Goal: Information Seeking & Learning: Learn about a topic

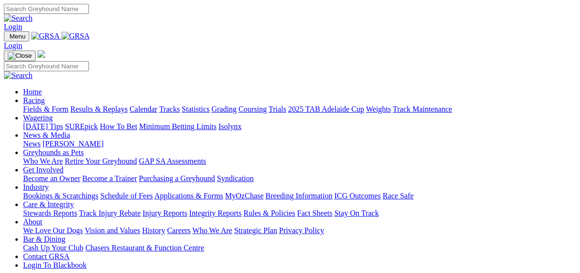
click at [100, 105] on link "Results & Replays" at bounding box center [98, 109] width 57 height 8
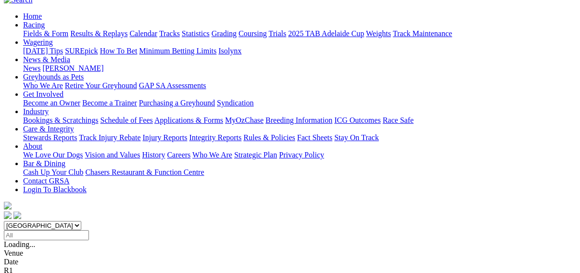
scroll to position [115, 0]
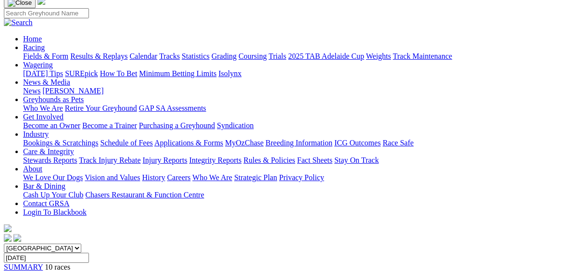
scroll to position [77, 0]
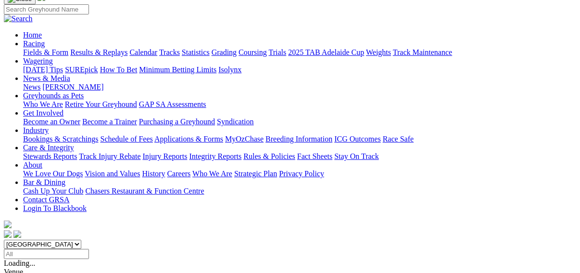
scroll to position [115, 0]
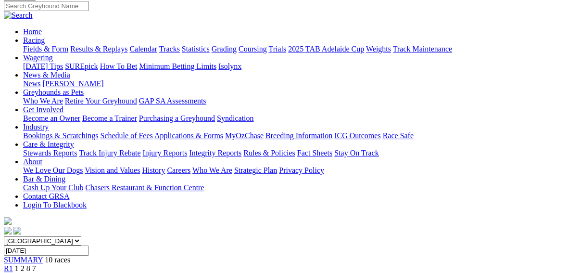
scroll to position [77, 0]
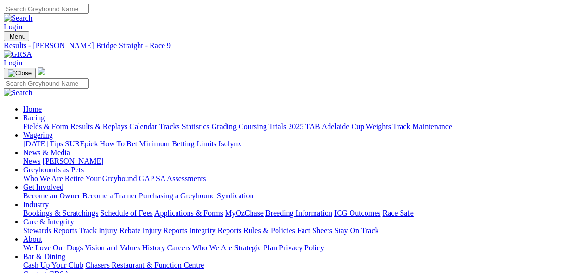
scroll to position [115, 0]
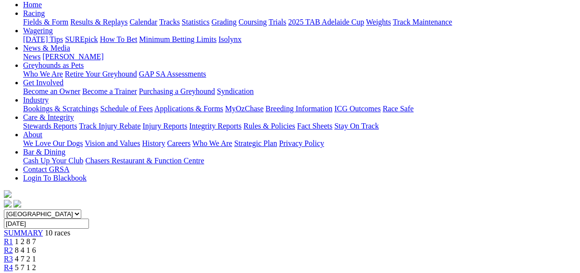
scroll to position [77, 0]
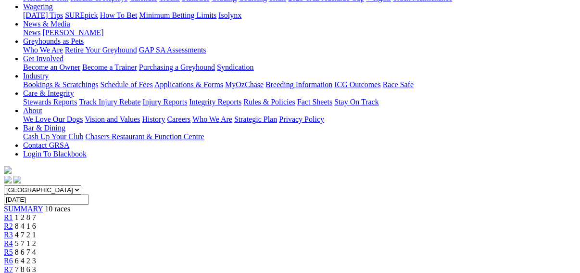
scroll to position [115, 0]
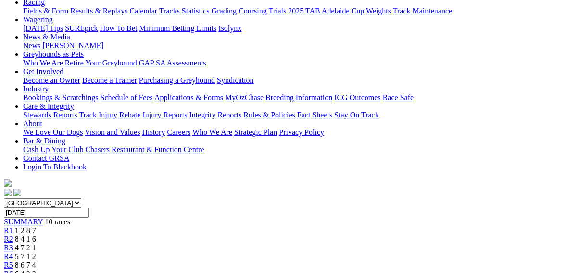
click at [13, 269] on span "R6" at bounding box center [8, 273] width 9 height 8
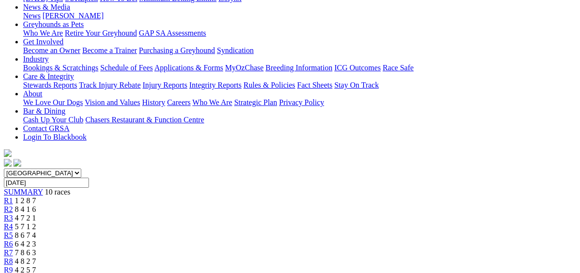
scroll to position [77, 0]
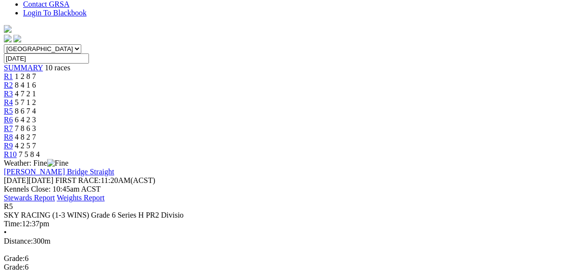
scroll to position [77, 0]
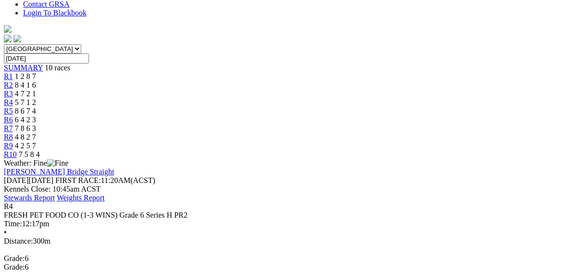
scroll to position [115, 0]
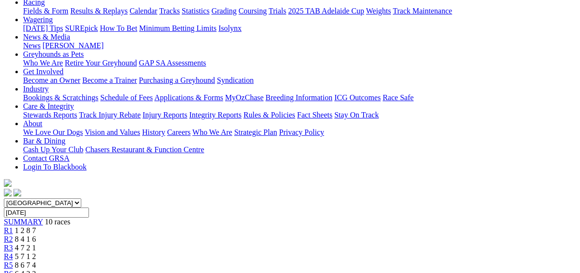
click at [13, 243] on link "R3" at bounding box center [8, 247] width 9 height 8
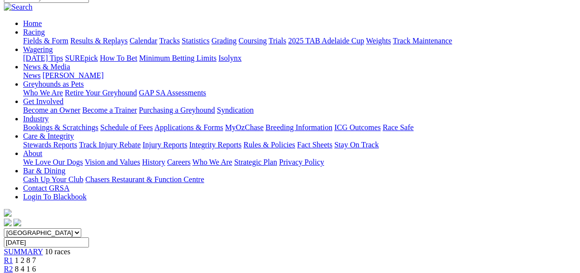
scroll to position [38, 0]
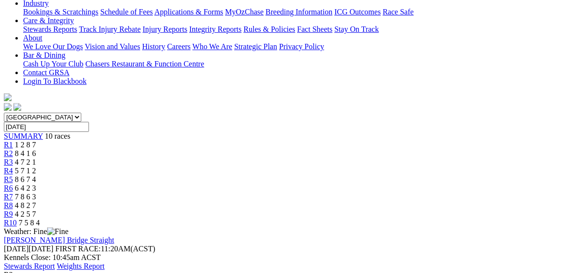
scroll to position [192, 0]
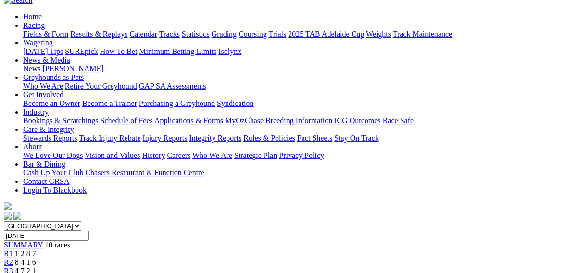
scroll to position [38, 0]
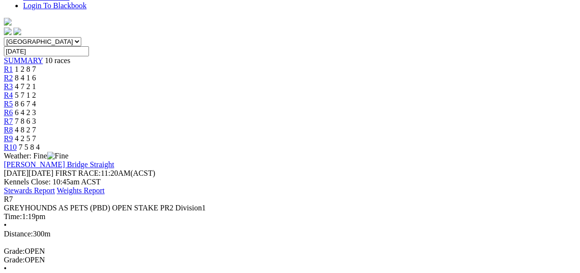
scroll to position [192, 0]
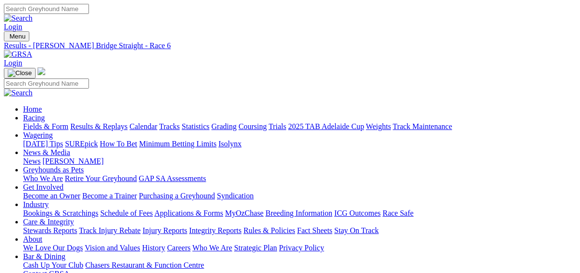
scroll to position [23, 0]
click at [26, 122] on link "Fields & Form" at bounding box center [45, 126] width 45 height 8
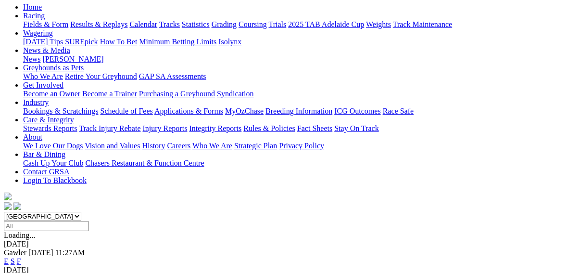
scroll to position [115, 0]
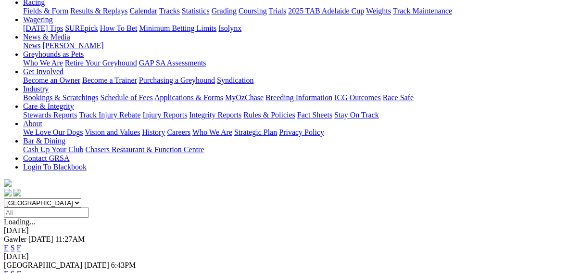
click at [21, 269] on link "F" at bounding box center [19, 273] width 4 height 8
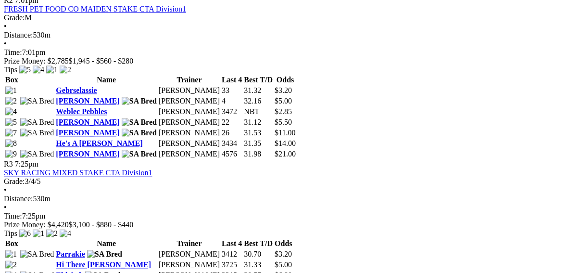
scroll to position [616, 0]
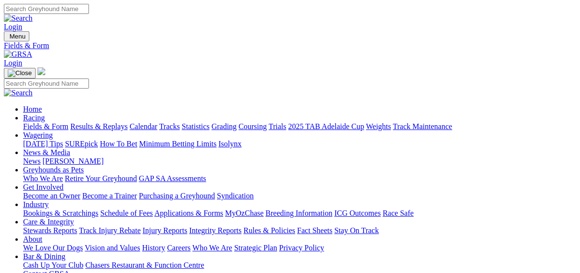
click at [24, 122] on link "Fields & Form" at bounding box center [45, 126] width 45 height 8
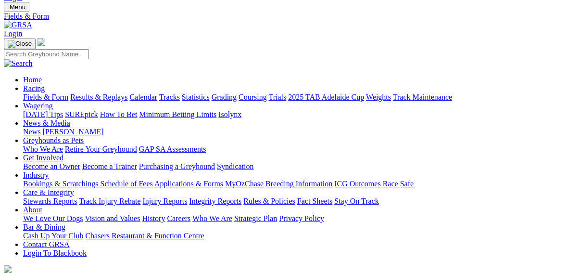
scroll to position [77, 0]
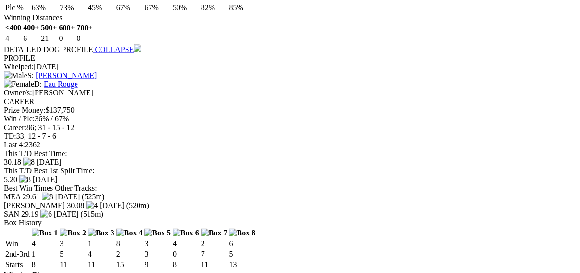
scroll to position [1463, 0]
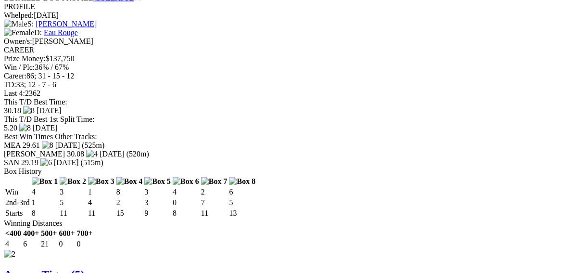
scroll to position [1309, 0]
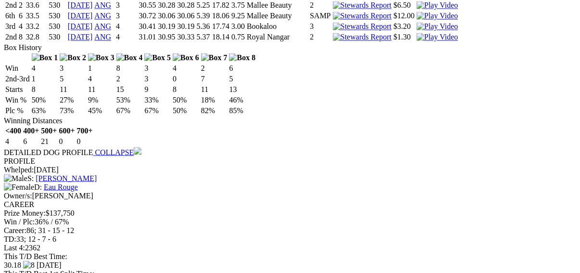
scroll to position [1155, 0]
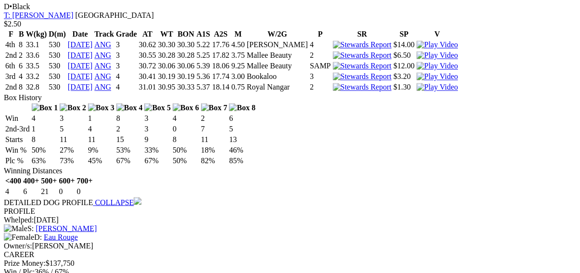
scroll to position [1039, 0]
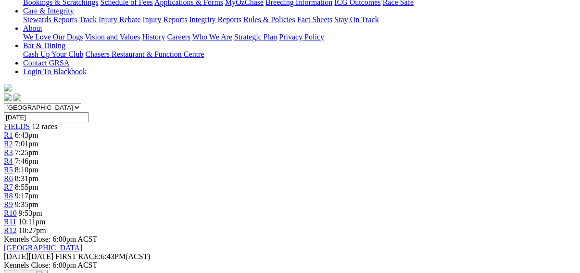
scroll to position [115, 0]
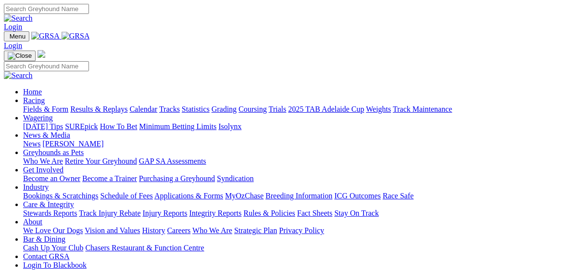
click at [26, 105] on link "Fields & Form" at bounding box center [45, 109] width 45 height 8
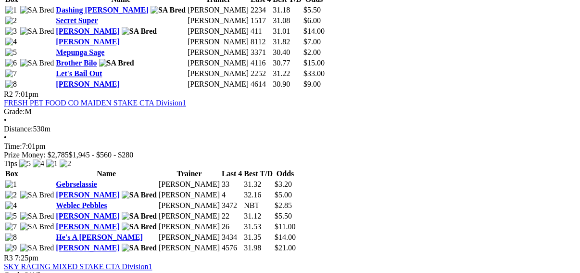
scroll to position [500, 0]
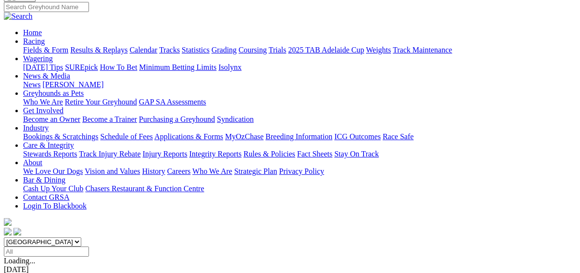
scroll to position [115, 0]
